Goal: Navigation & Orientation: Find specific page/section

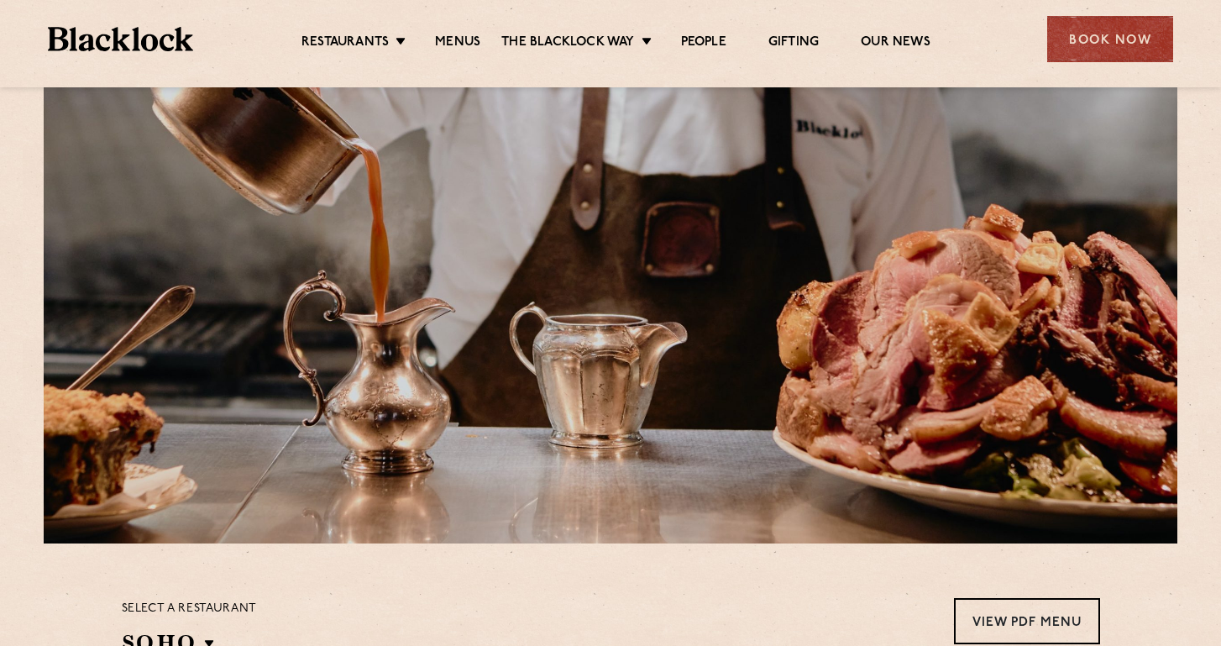
scroll to position [14, 0]
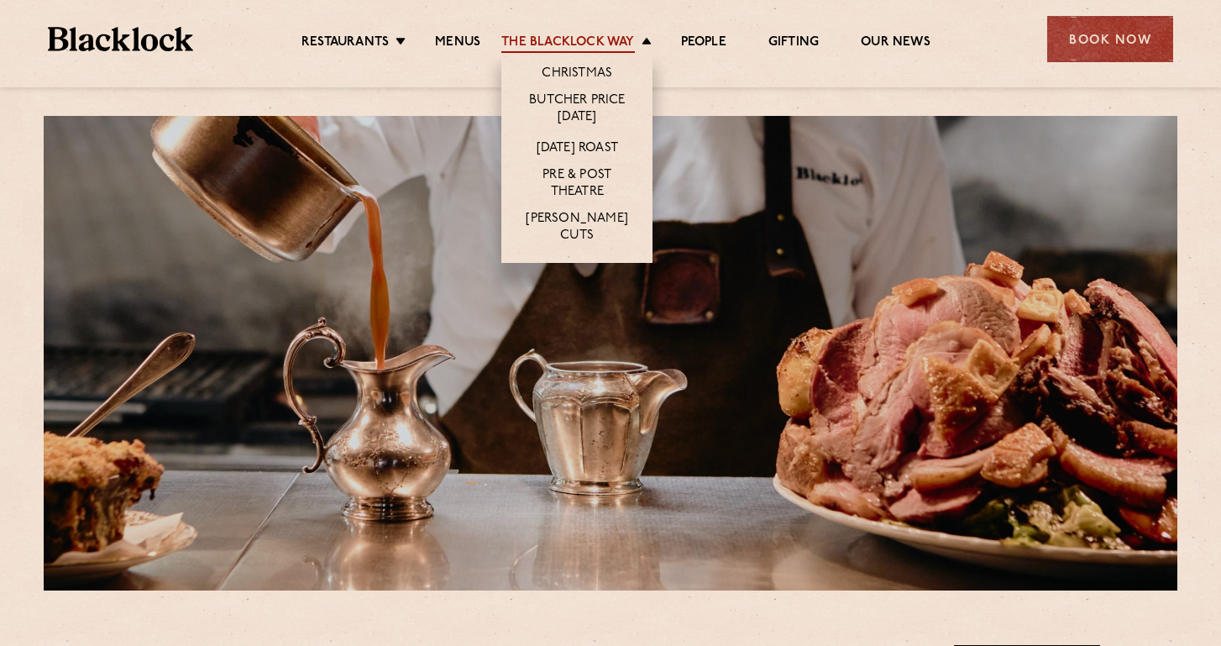
click at [624, 38] on link "The Blacklock Way" at bounding box center [567, 43] width 133 height 18
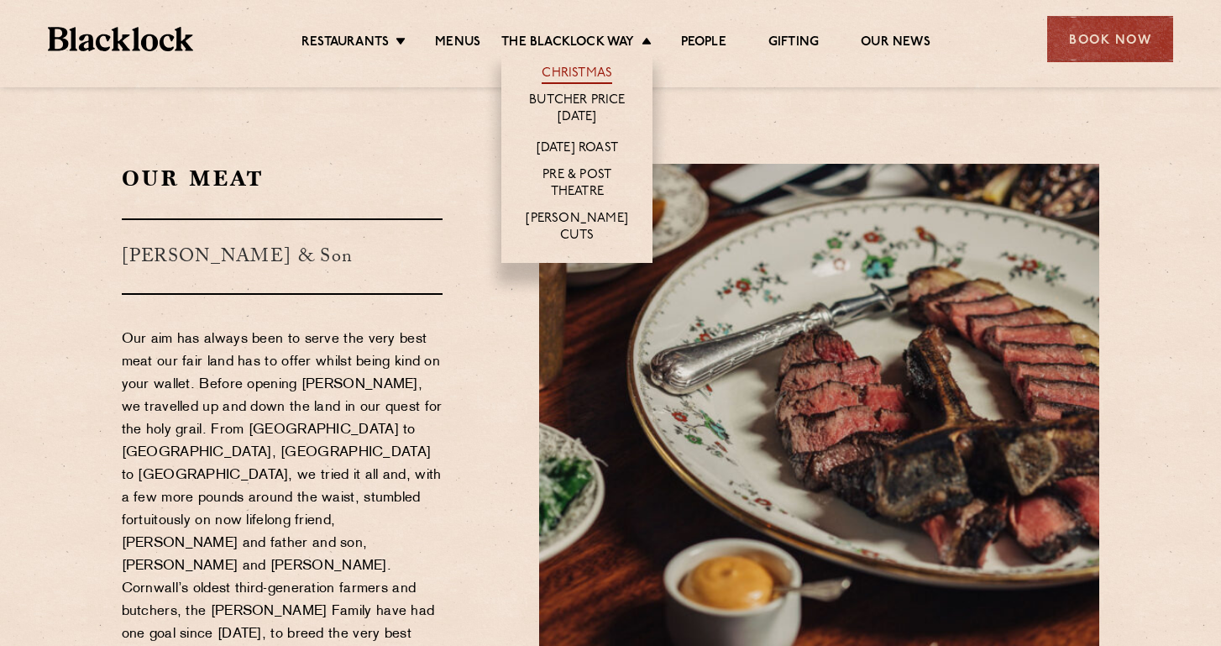
click at [595, 69] on link "Christmas" at bounding box center [576, 74] width 71 height 18
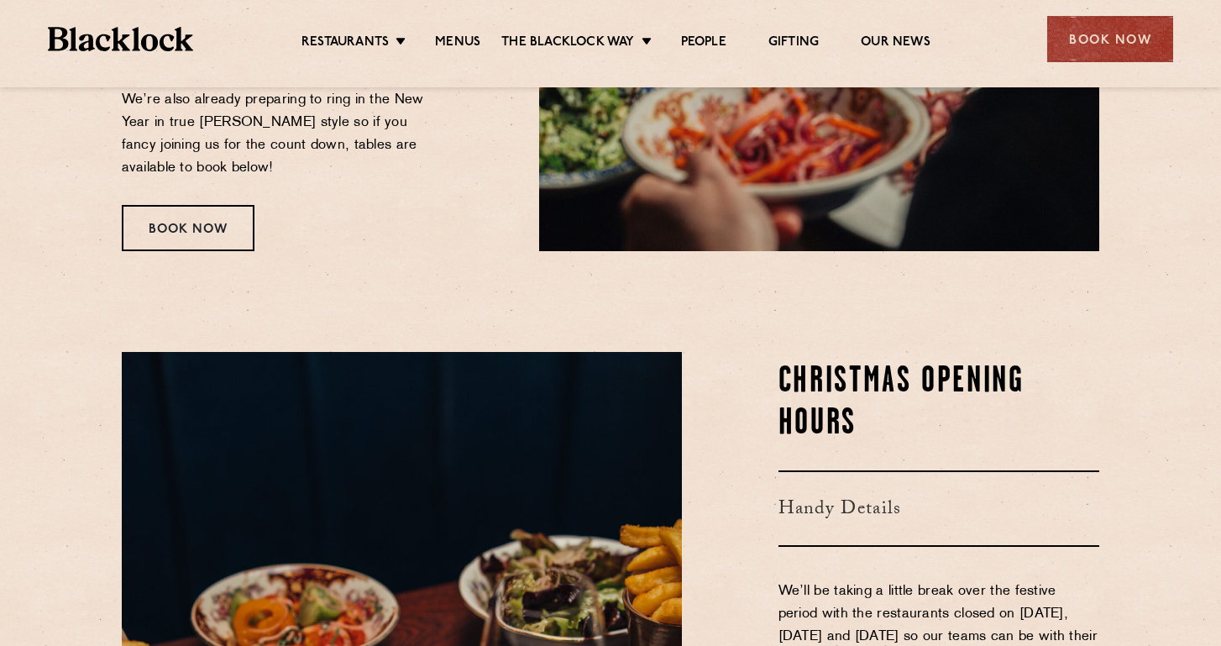
scroll to position [605, 0]
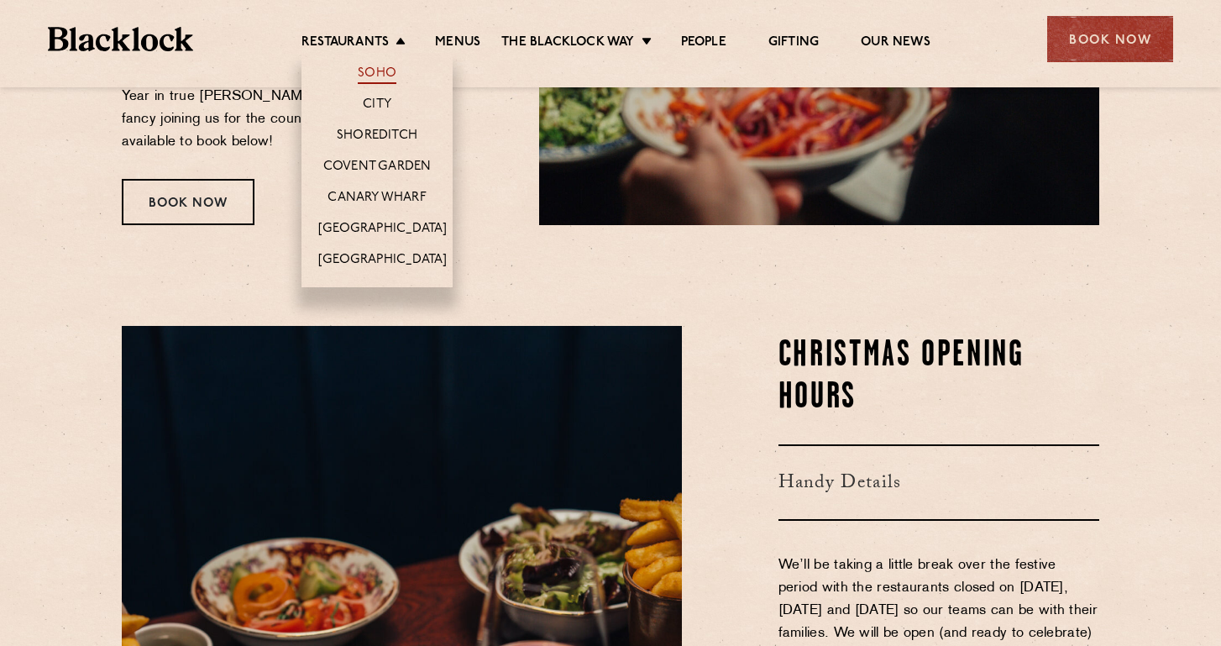
click at [376, 68] on link "Soho" at bounding box center [377, 74] width 39 height 18
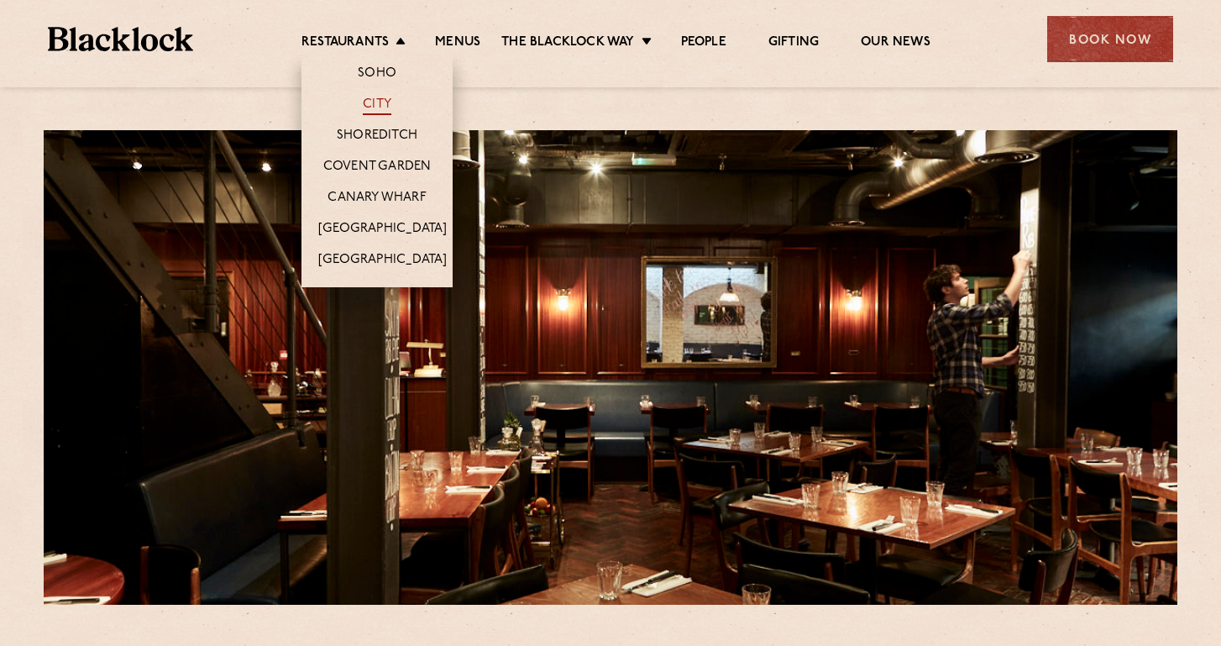
click at [377, 100] on link "City" at bounding box center [377, 106] width 29 height 18
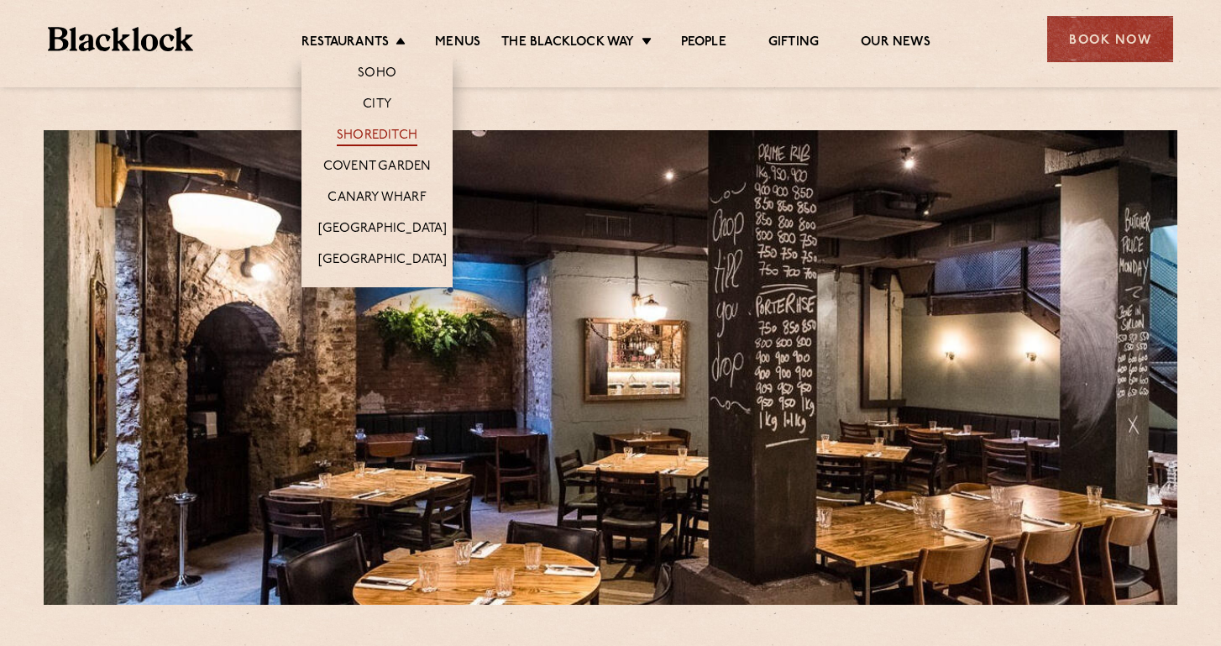
click at [374, 133] on link "Shoreditch" at bounding box center [377, 137] width 81 height 18
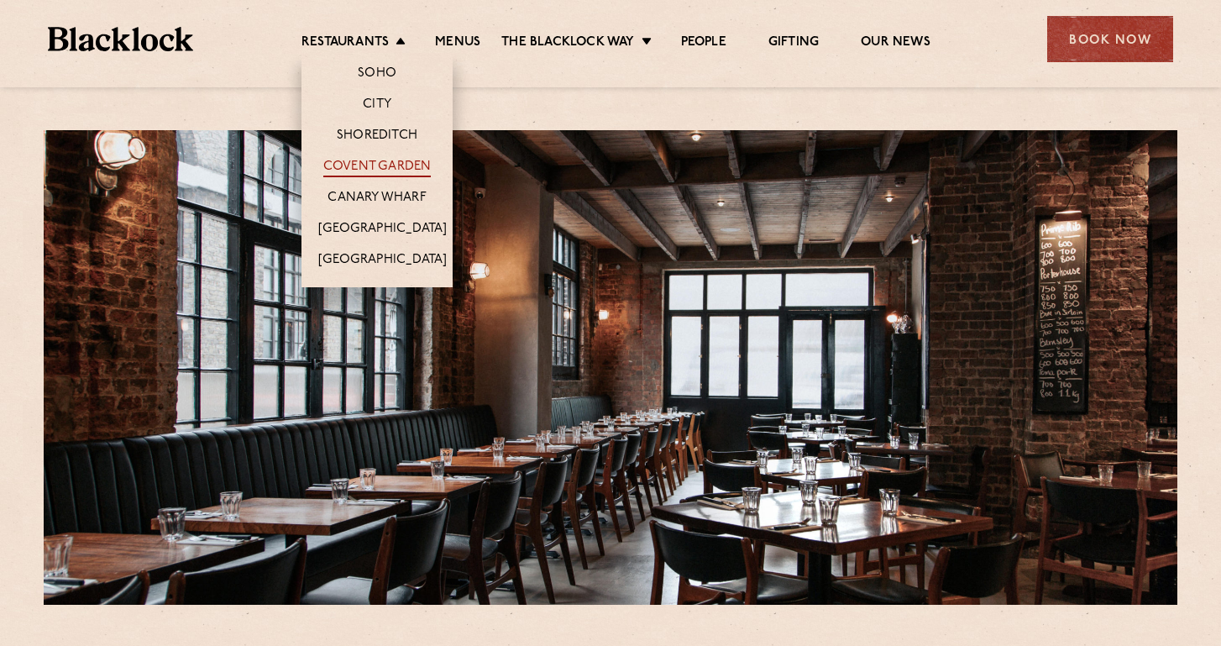
click at [365, 159] on link "Covent Garden" at bounding box center [377, 168] width 108 height 18
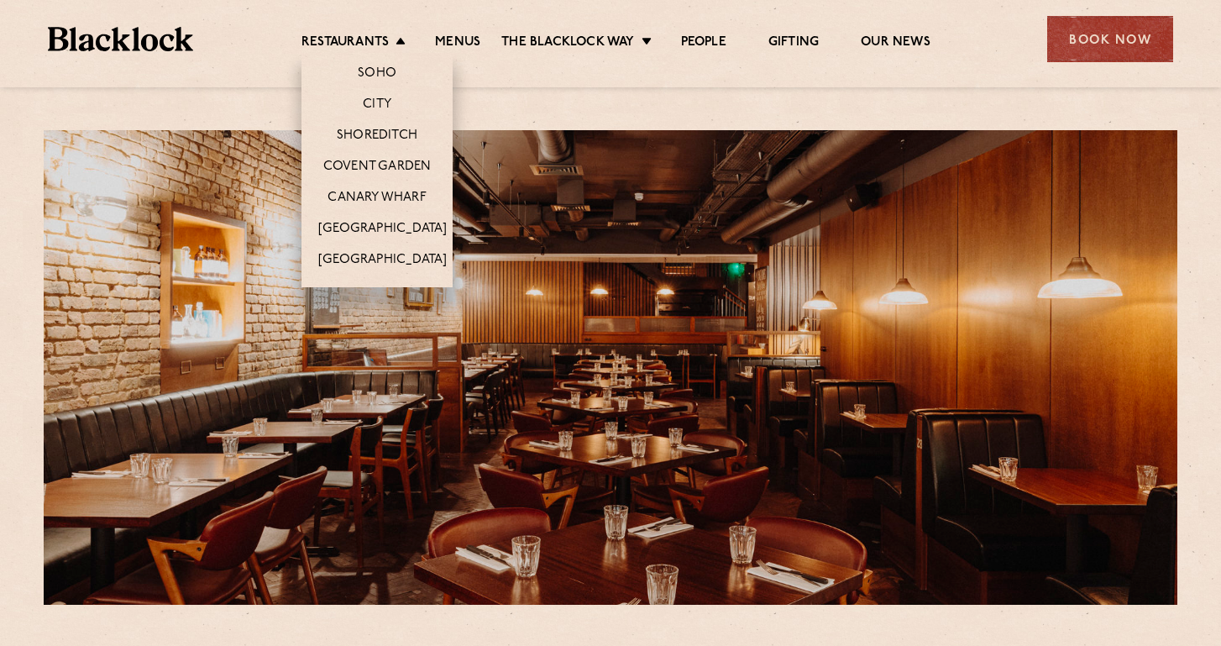
click at [363, 186] on li "Canary Wharf" at bounding box center [376, 196] width 151 height 31
click at [364, 194] on link "Canary Wharf" at bounding box center [376, 199] width 98 height 18
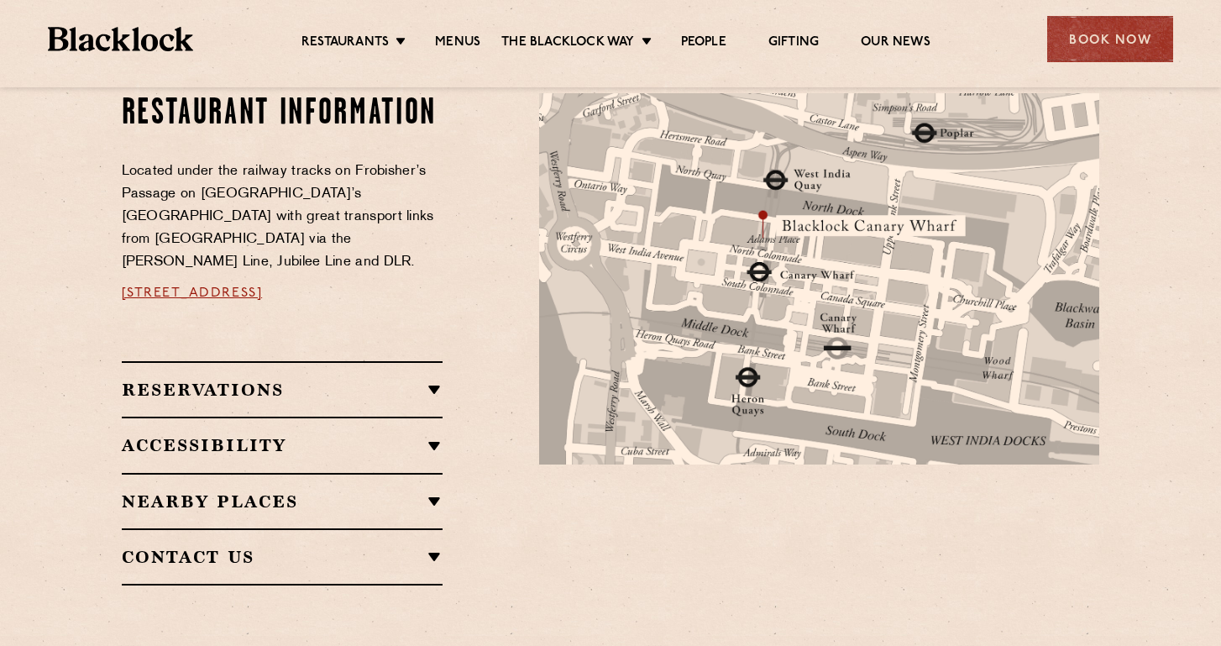
scroll to position [919, 0]
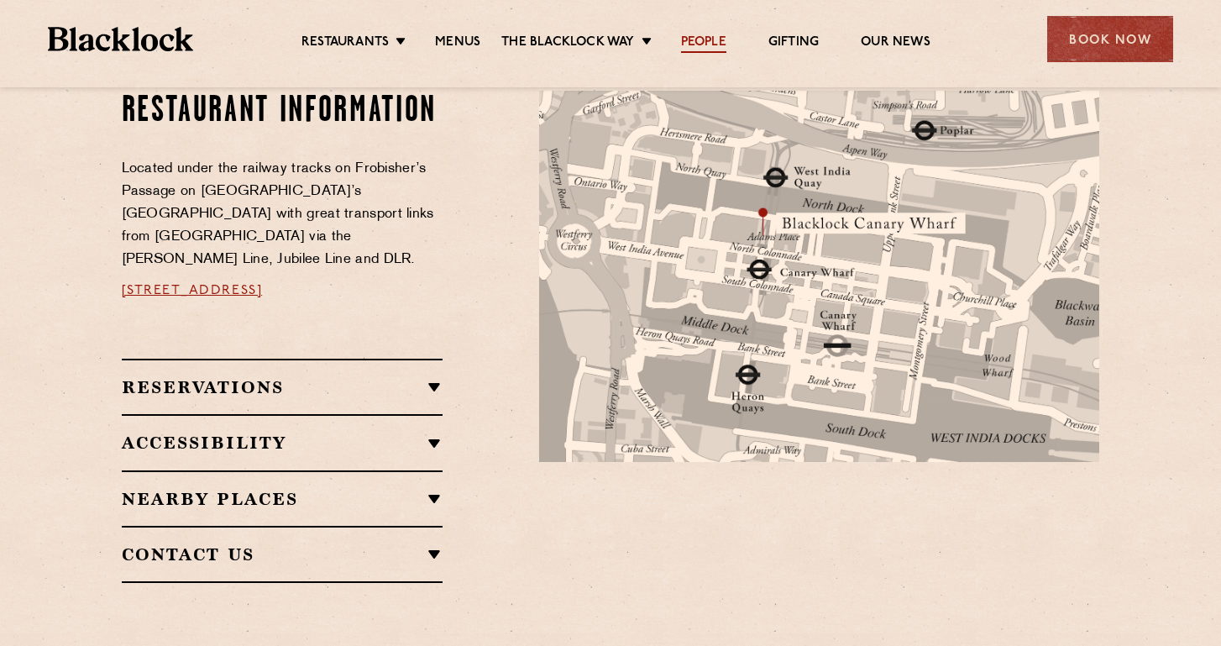
click at [701, 44] on link "People" at bounding box center [703, 43] width 45 height 18
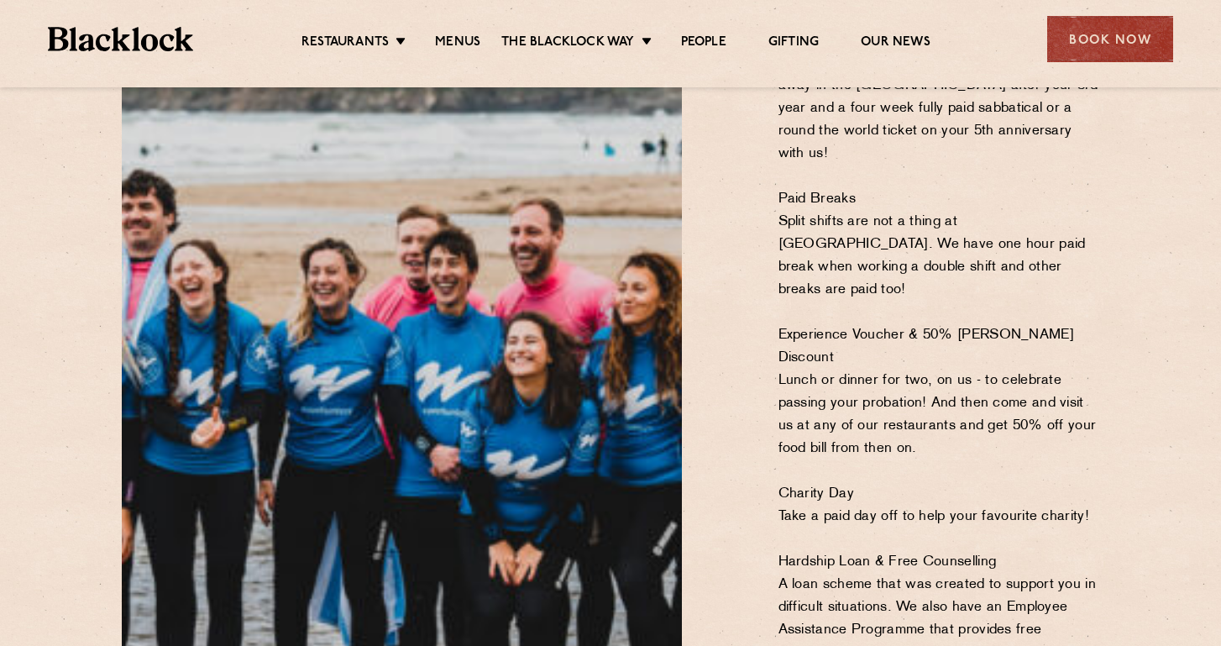
scroll to position [1231, 0]
